Goal: Navigation & Orientation: Find specific page/section

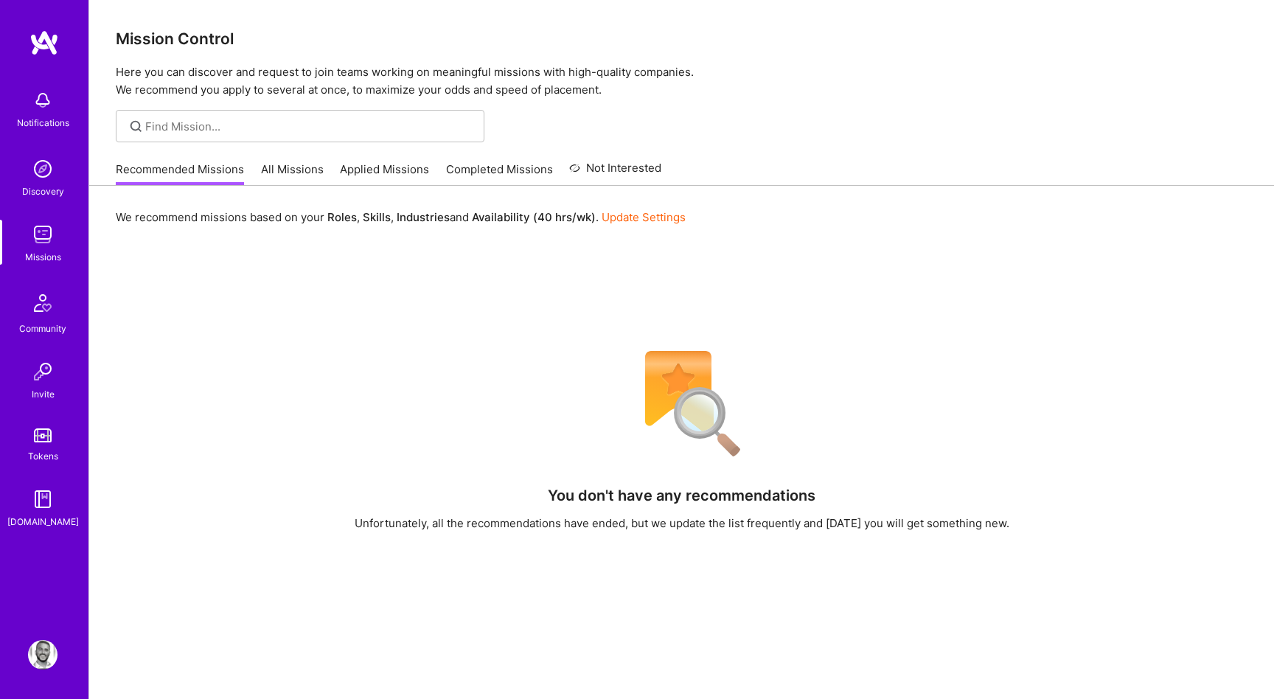
click at [50, 103] on img at bounding box center [43, 101] width 30 height 30
click at [602, 139] on div "Notifications Discovery Missions Community Invite Tokens [DOMAIN_NAME] Profile …" at bounding box center [637, 456] width 1274 height 912
click at [354, 167] on link "Applied Missions" at bounding box center [384, 174] width 89 height 24
